Goal: Register for event/course

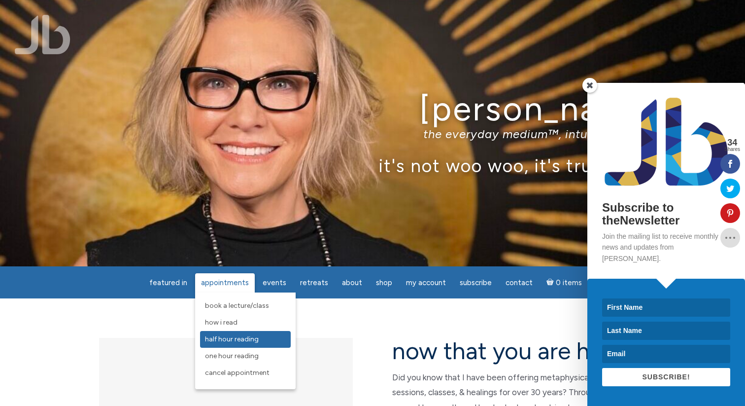
click at [235, 340] on span "Half Hour Reading" at bounding box center [232, 339] width 54 height 8
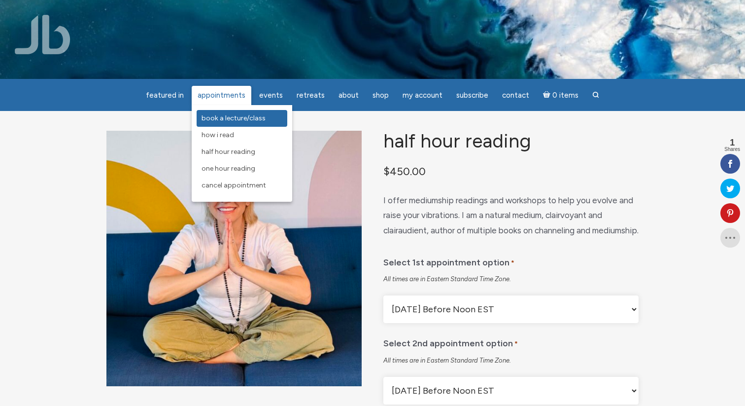
click at [238, 116] on span "Book a Lecture/Class" at bounding box center [234, 118] width 64 height 8
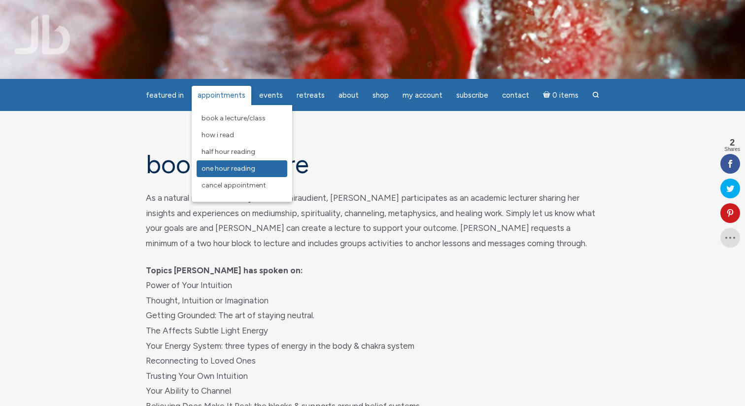
click at [245, 168] on span "One Hour Reading" at bounding box center [229, 168] width 54 height 8
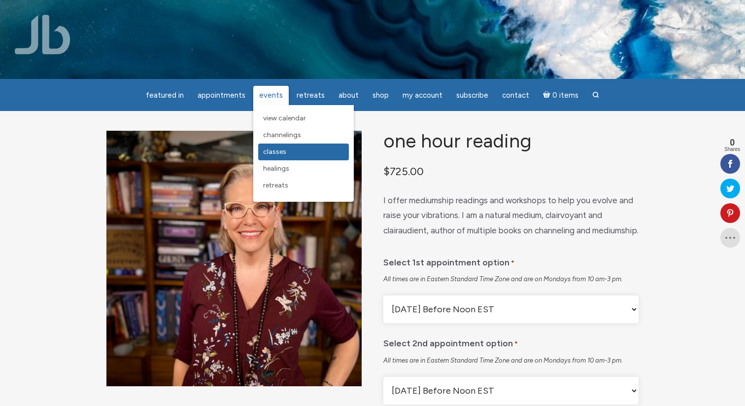
click at [286, 152] on span "Classes" at bounding box center [274, 151] width 23 height 8
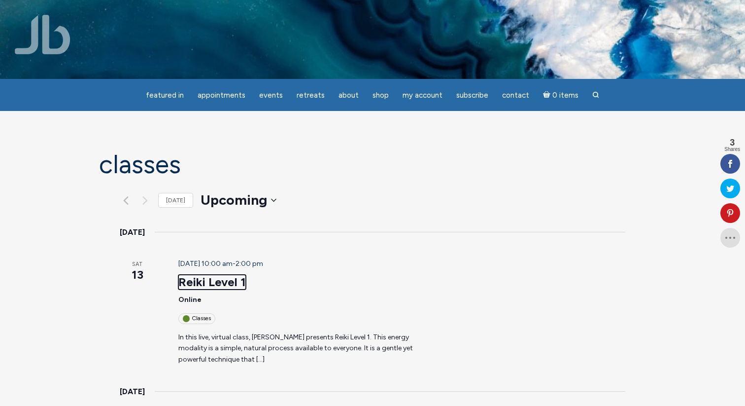
click at [178, 275] on link "Reiki Level 1" at bounding box center [212, 282] width 68 height 15
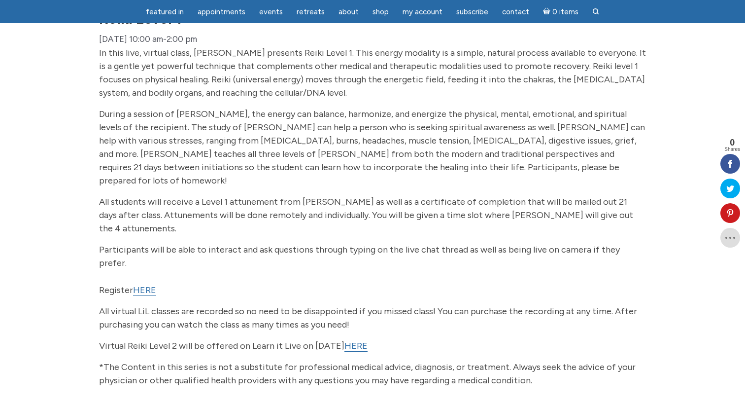
scroll to position [132, 0]
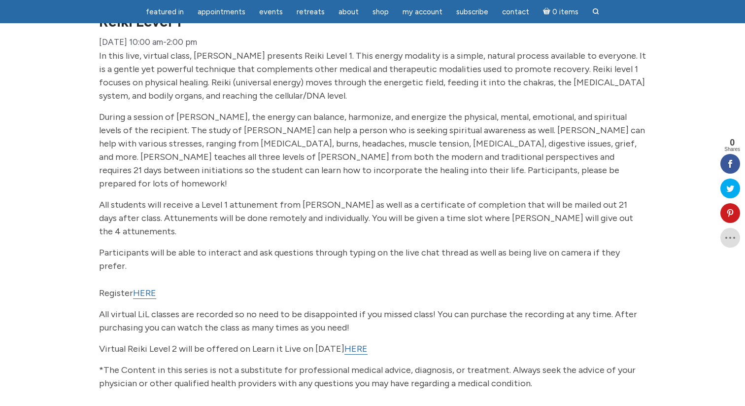
click at [144, 287] on link "HERE" at bounding box center [144, 292] width 23 height 11
